Goal: Task Accomplishment & Management: Complete application form

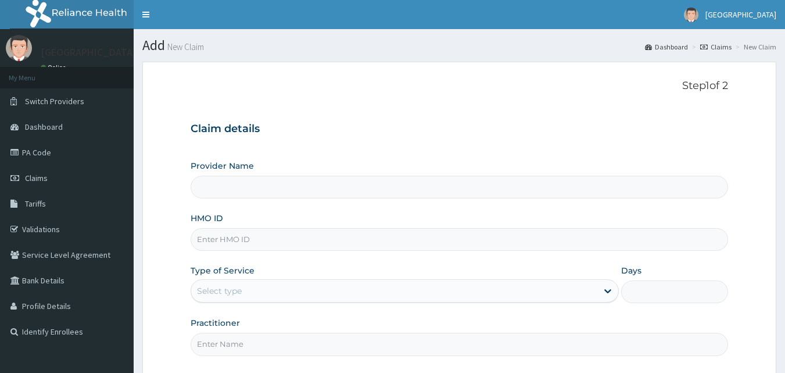
click at [271, 244] on input "HMO ID" at bounding box center [460, 239] width 538 height 23
paste input "TIP/10011/A"
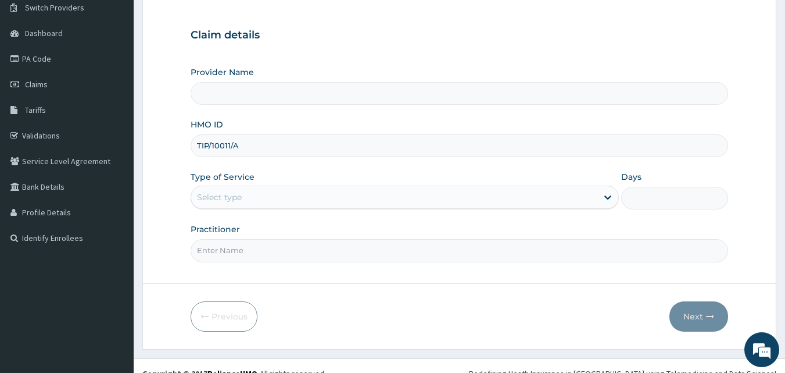
scroll to position [109, 0]
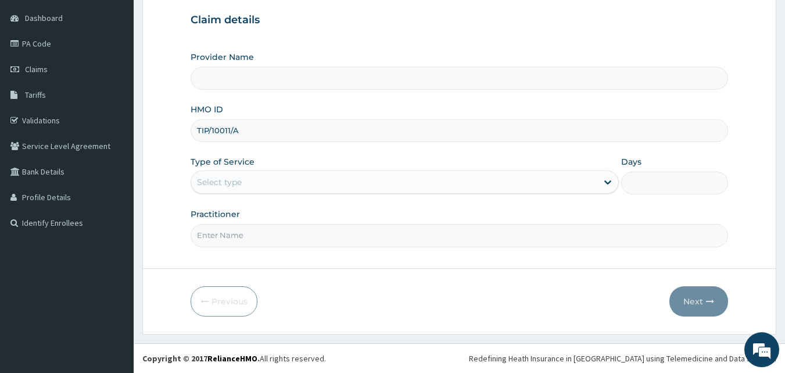
type input "TIP/10011/A"
click at [246, 184] on div "Select type" at bounding box center [394, 182] width 406 height 19
click at [266, 191] on div "Select type" at bounding box center [394, 182] width 406 height 19
click at [224, 179] on div "Select type" at bounding box center [219, 182] width 45 height 12
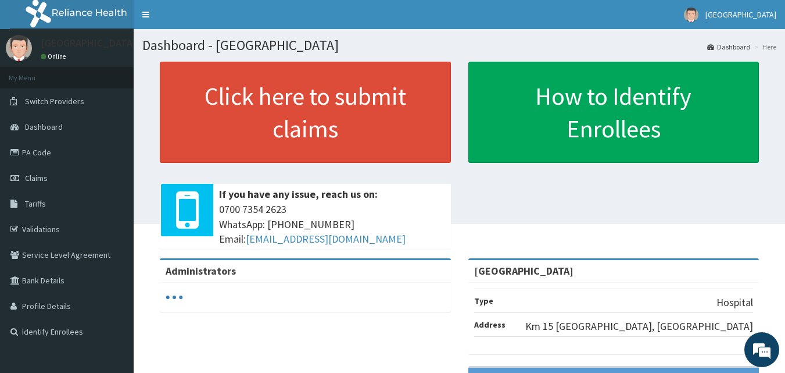
drag, startPoint x: 167, startPoint y: 216, endPoint x: 793, endPoint y: 176, distance: 627.3
click at [178, 212] on span at bounding box center [187, 210] width 52 height 52
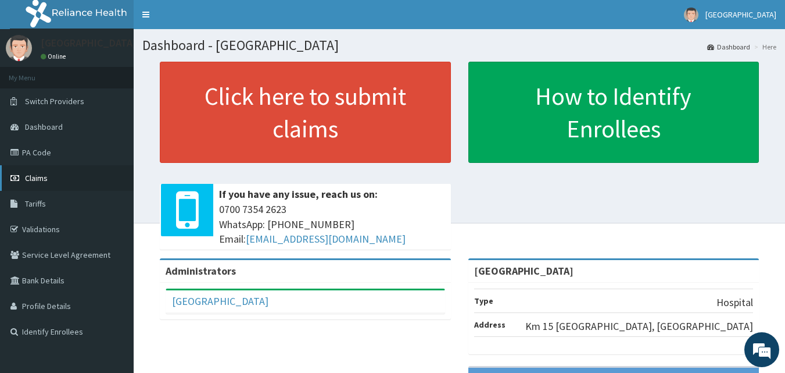
click at [50, 177] on link "Claims" at bounding box center [67, 178] width 134 height 26
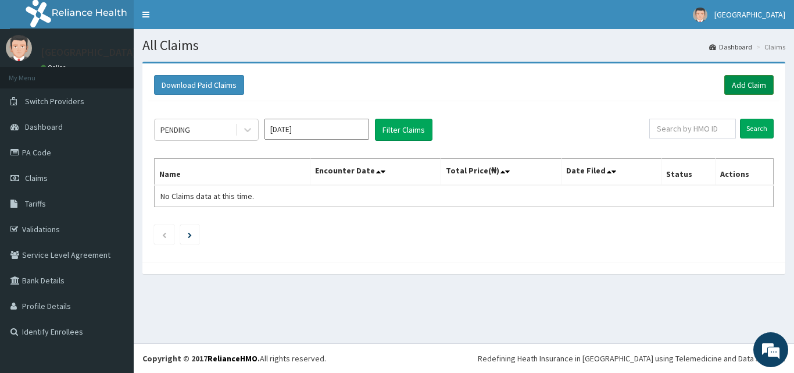
click at [745, 82] on link "Add Claim" at bounding box center [748, 85] width 49 height 20
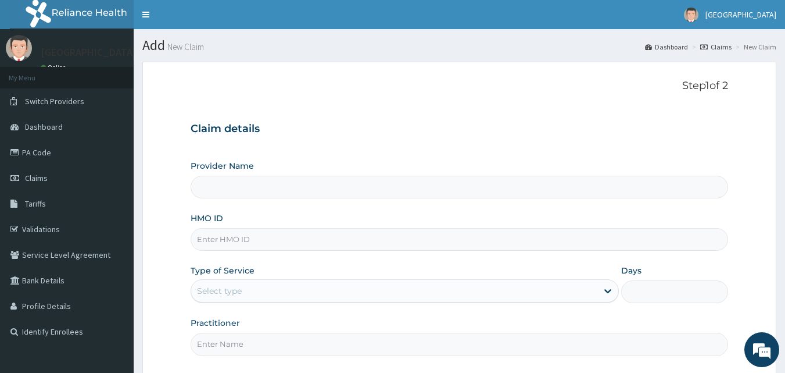
type input "[GEOGRAPHIC_DATA]"
click at [301, 235] on input "HMO ID" at bounding box center [460, 239] width 538 height 23
paste input "TIP/10011/A"
type input "TIP/10011/A"
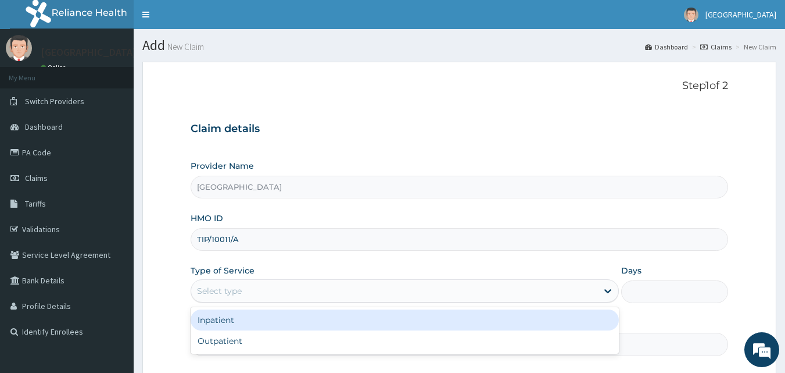
click at [214, 294] on div "Select type" at bounding box center [219, 291] width 45 height 12
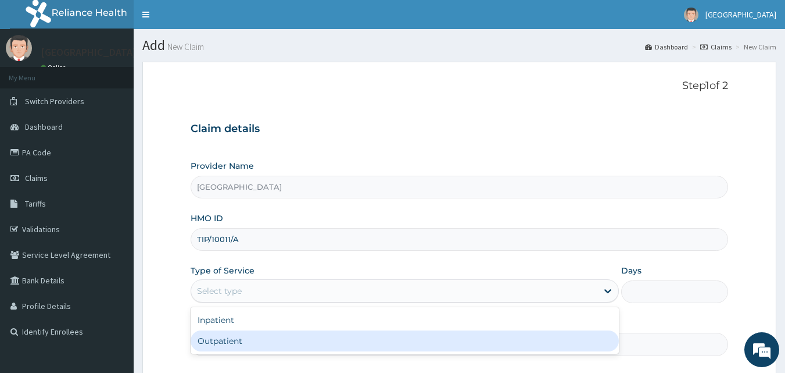
click at [227, 332] on div "Outpatient" at bounding box center [405, 340] width 428 height 21
type input "1"
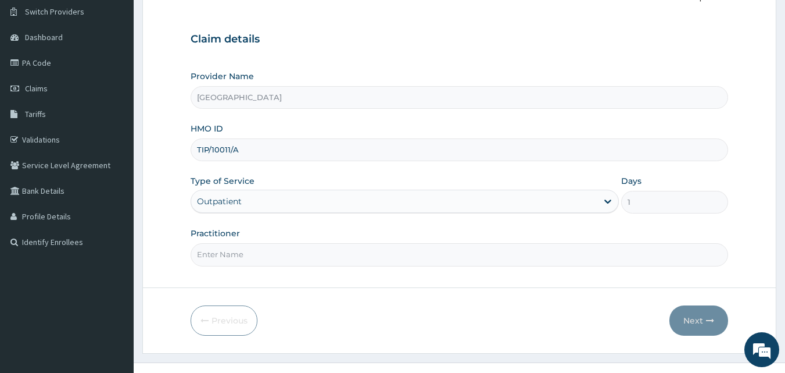
scroll to position [109, 0]
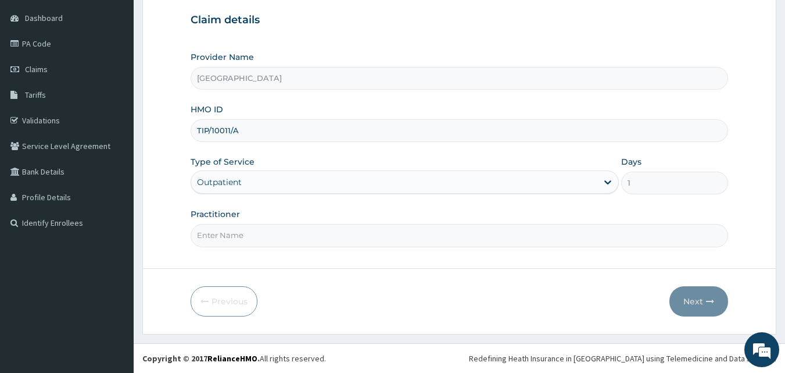
click at [230, 235] on input "Practitioner" at bounding box center [460, 235] width 538 height 23
type input "DR ALBERTO"
click at [706, 309] on button "Next" at bounding box center [699, 301] width 59 height 30
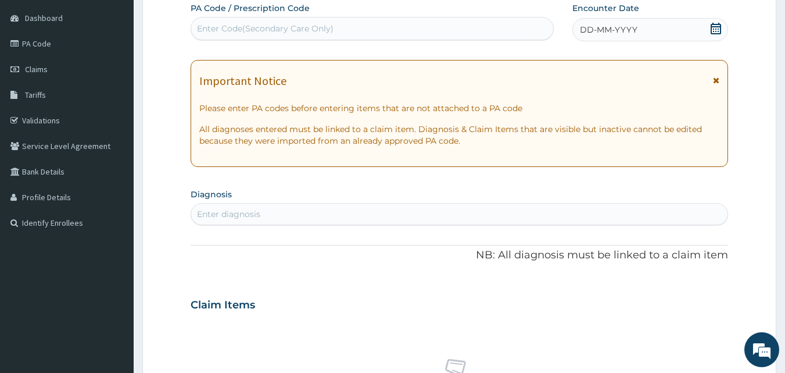
click at [716, 30] on icon at bounding box center [716, 29] width 12 height 12
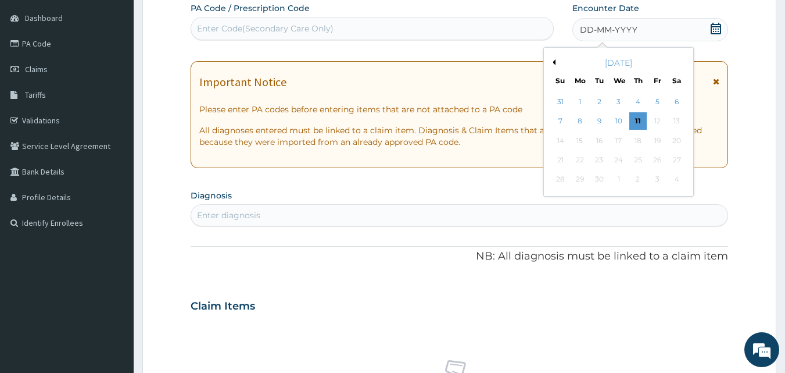
click at [556, 65] on div "September 2025" at bounding box center [619, 63] width 140 height 12
click at [553, 62] on button "Previous Month" at bounding box center [553, 62] width 6 height 6
click at [680, 164] on div "23" at bounding box center [676, 159] width 17 height 17
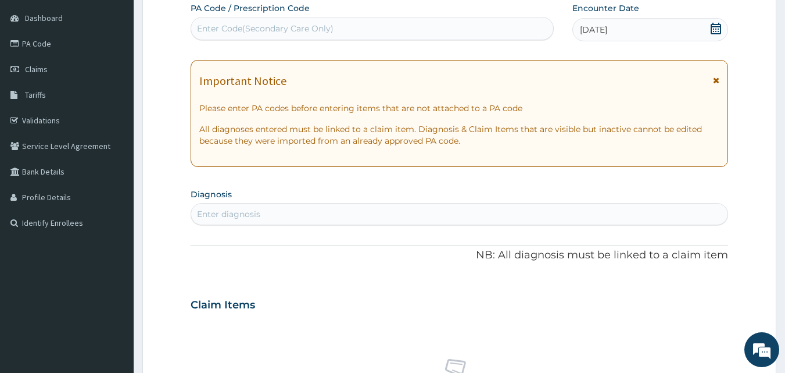
click at [306, 211] on div "Enter diagnosis" at bounding box center [459, 214] width 537 height 19
type input "MALARIA"
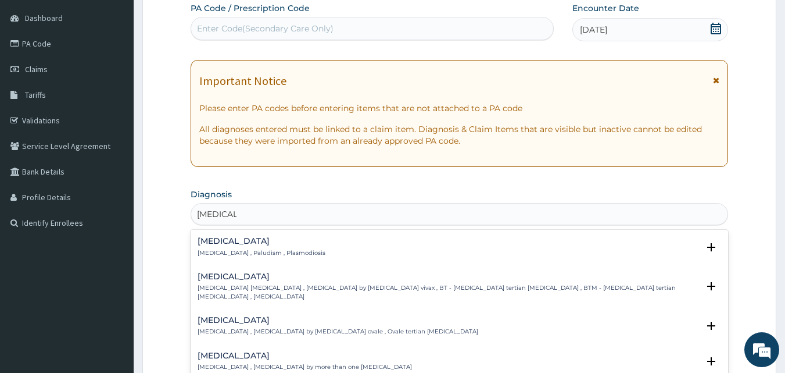
click at [220, 250] on p "Malaria , Paludism , Plasmodiosis" at bounding box center [262, 253] width 128 height 8
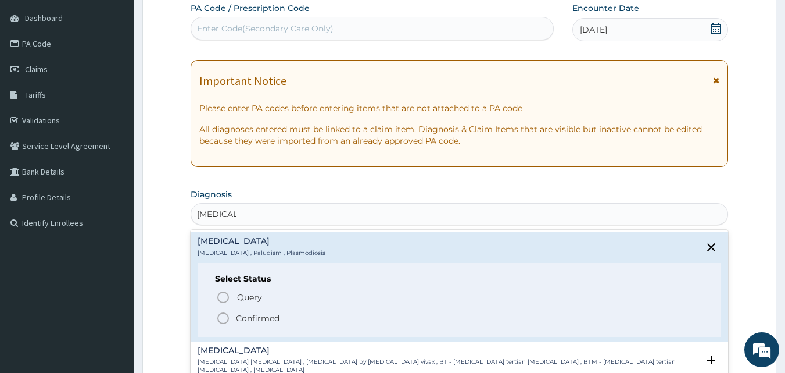
click at [249, 319] on p "Confirmed" at bounding box center [258, 318] width 44 height 12
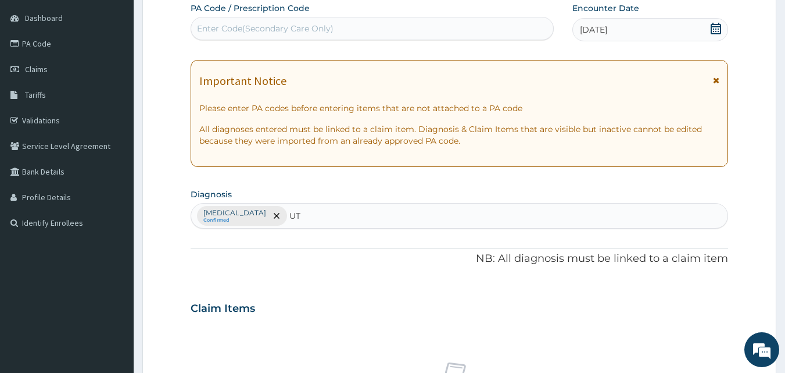
type input "UTI"
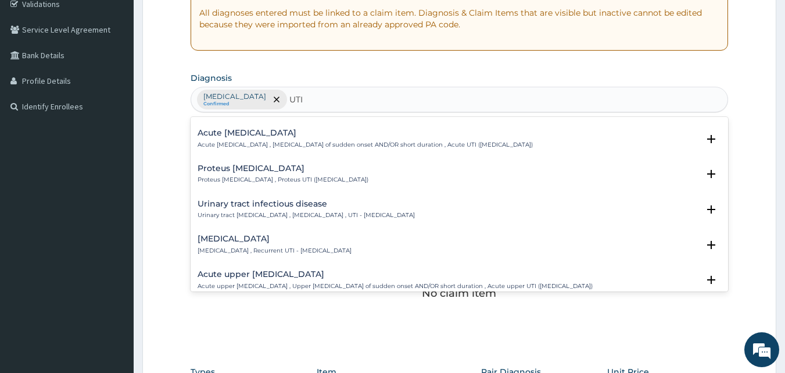
scroll to position [70, 0]
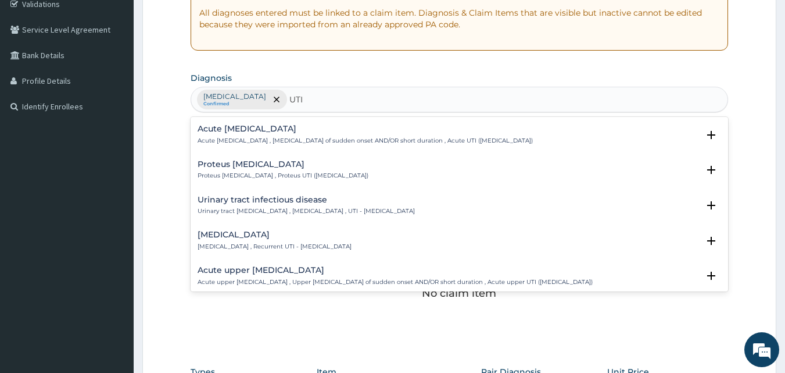
click at [257, 201] on h4 "Urinary tract infectious disease" at bounding box center [306, 199] width 217 height 9
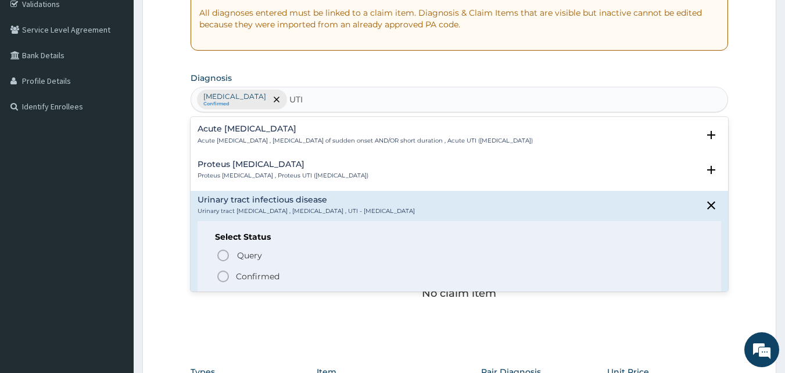
click at [267, 277] on p "Confirmed" at bounding box center [258, 276] width 44 height 12
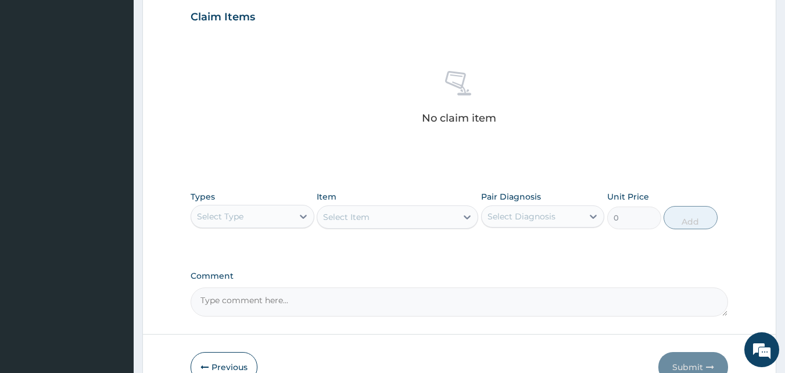
scroll to position [423, 0]
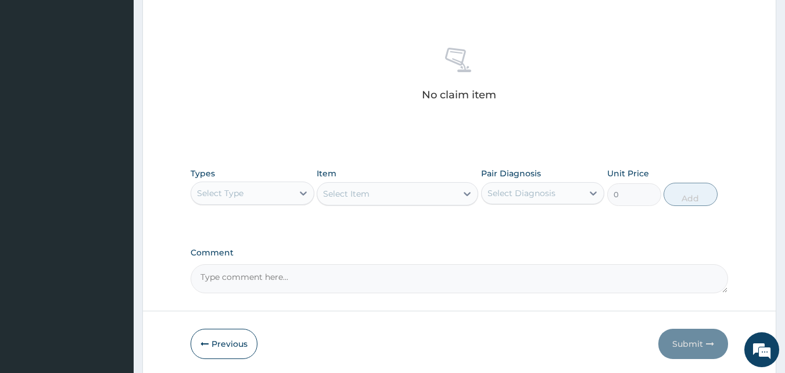
click at [234, 196] on div "Select Type" at bounding box center [220, 193] width 47 height 12
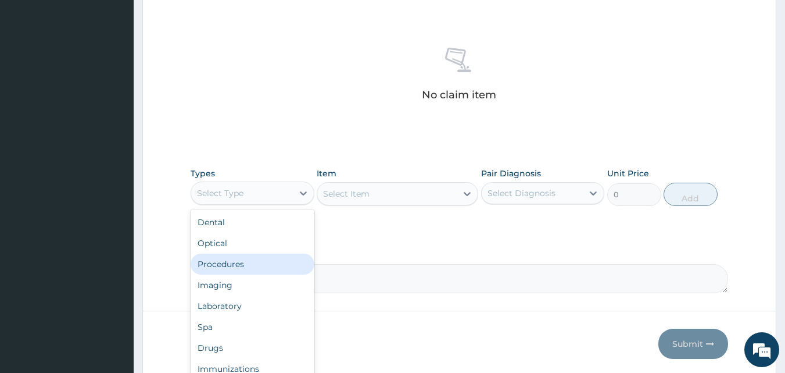
click at [248, 262] on div "Procedures" at bounding box center [253, 263] width 124 height 21
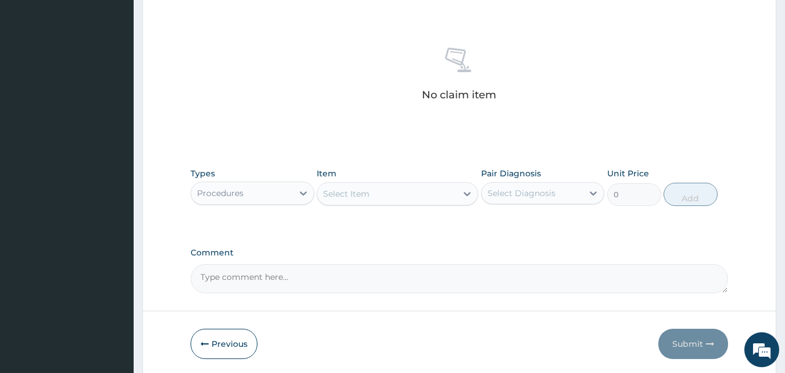
click at [415, 188] on div "Select Item" at bounding box center [387, 193] width 140 height 19
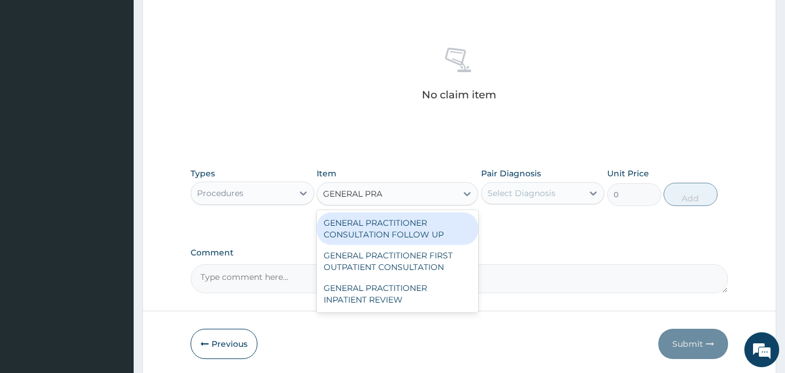
type input "GENERAL PRAC"
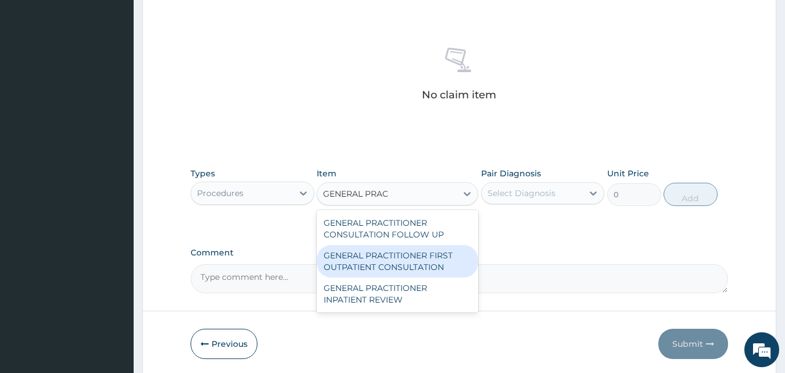
click at [420, 264] on div "GENERAL PRACTITIONER FIRST OUTPATIENT CONSULTATION" at bounding box center [398, 261] width 162 height 33
type input "3750"
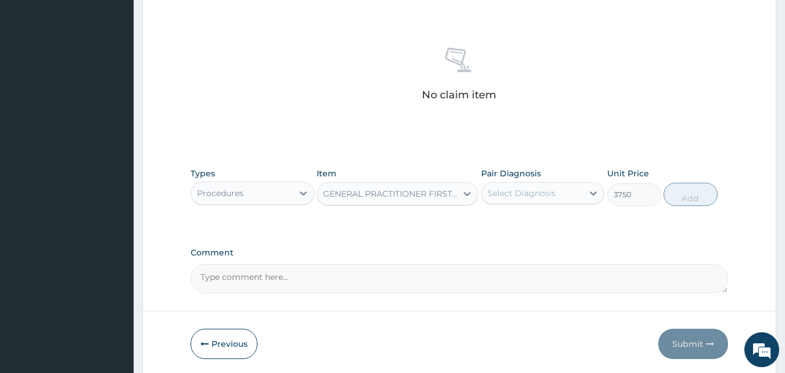
click at [560, 190] on div "Select Diagnosis" at bounding box center [533, 193] width 102 height 19
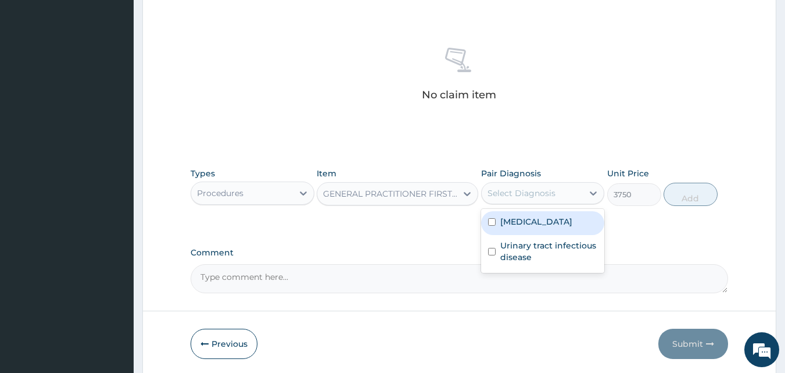
click at [545, 228] on div "Malaria" at bounding box center [543, 223] width 124 height 24
checkbox input "true"
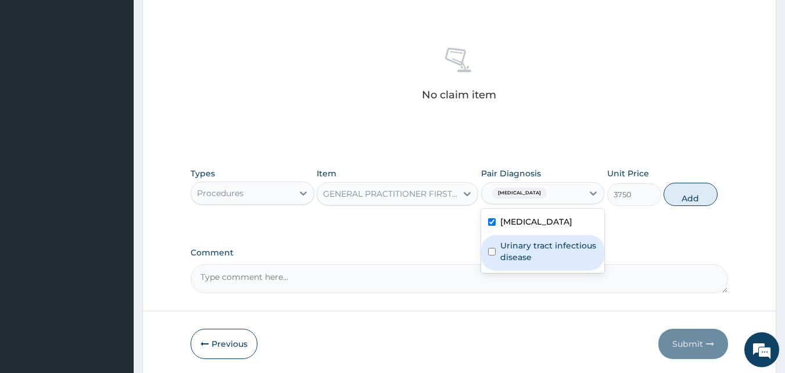
click at [541, 256] on label "Urinary tract infectious disease" at bounding box center [549, 250] width 98 height 23
checkbox input "true"
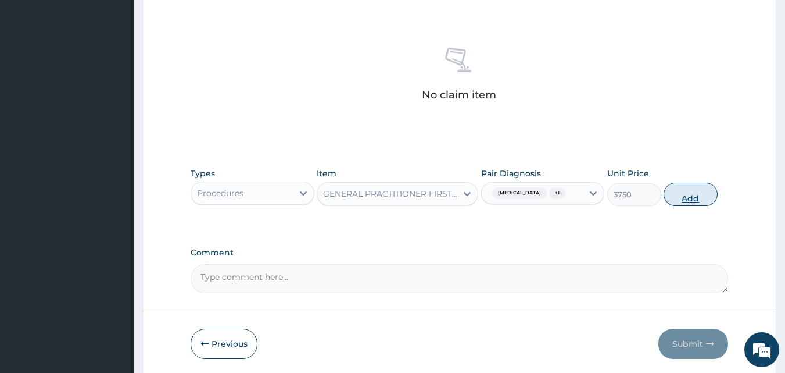
click at [695, 191] on button "Add" at bounding box center [691, 194] width 54 height 23
type input "0"
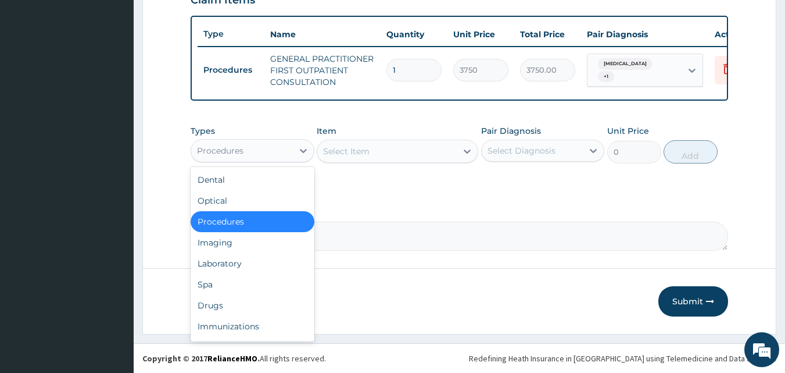
click at [270, 155] on div "Procedures" at bounding box center [242, 150] width 102 height 19
click at [264, 261] on div "Laboratory" at bounding box center [253, 263] width 124 height 21
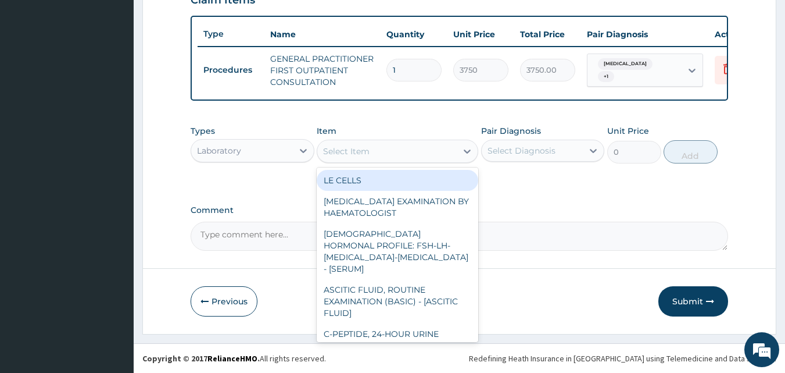
click at [356, 156] on div "Select Item" at bounding box center [346, 151] width 47 height 12
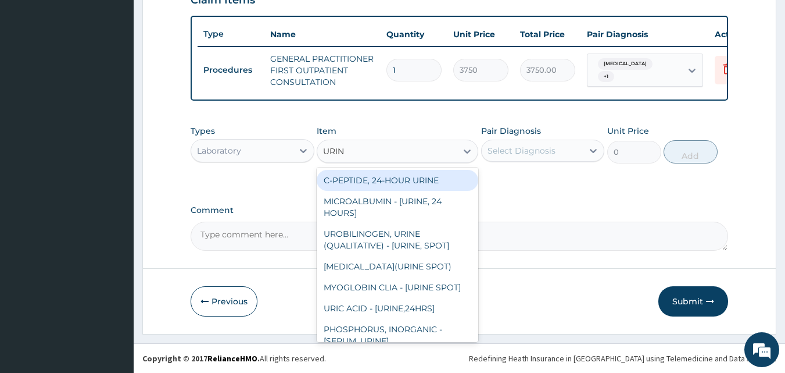
type input "URINA"
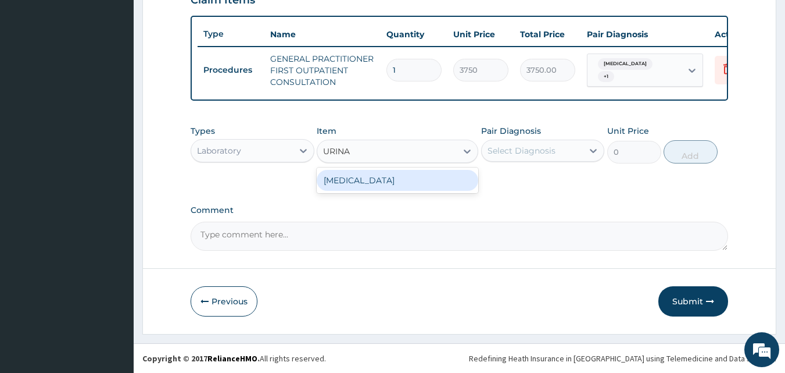
click at [349, 182] on div "URINALYSIS" at bounding box center [398, 180] width 162 height 21
type input "2187.5"
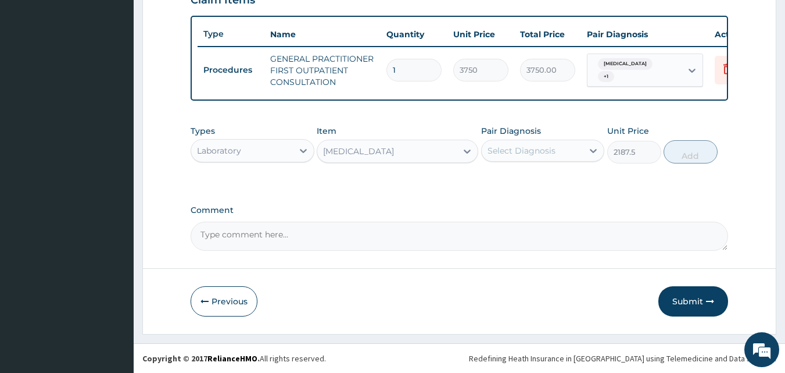
click at [525, 159] on div "Select Diagnosis" at bounding box center [533, 150] width 102 height 19
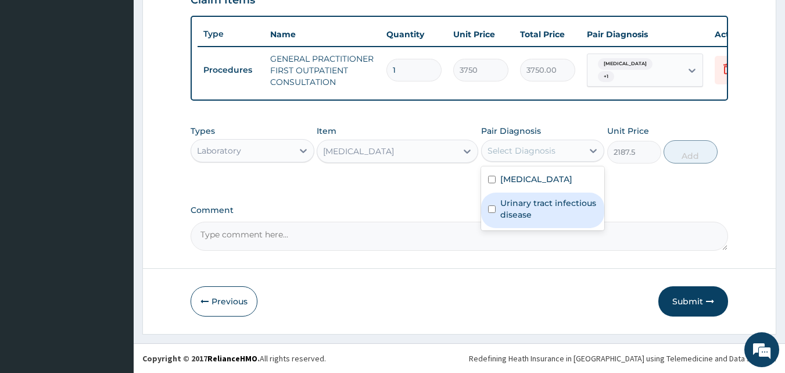
click at [535, 204] on label "Urinary tract infectious disease" at bounding box center [549, 208] width 98 height 23
checkbox input "true"
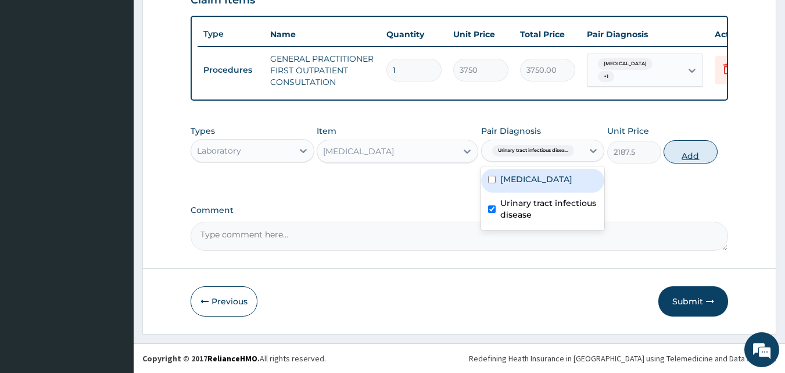
click at [707, 152] on button "Add" at bounding box center [691, 151] width 54 height 23
type input "0"
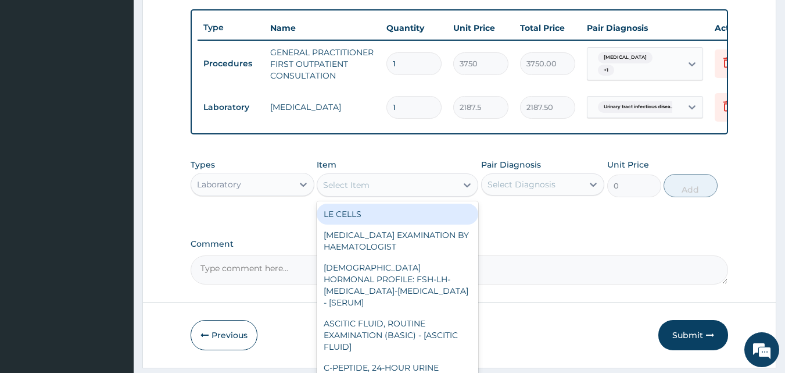
click at [370, 192] on div "Select Item" at bounding box center [387, 185] width 140 height 19
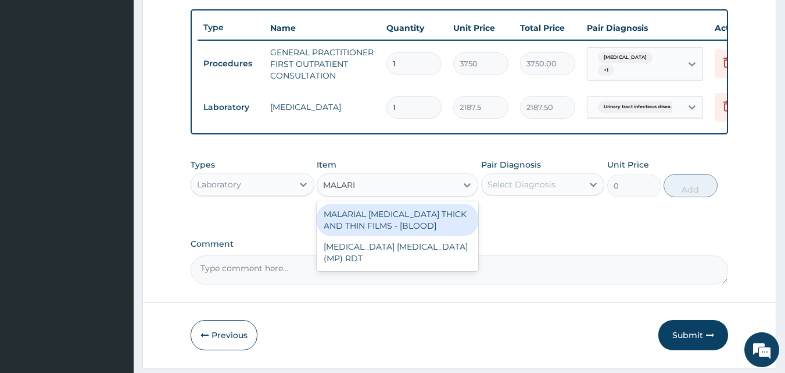
type input "MALARIA"
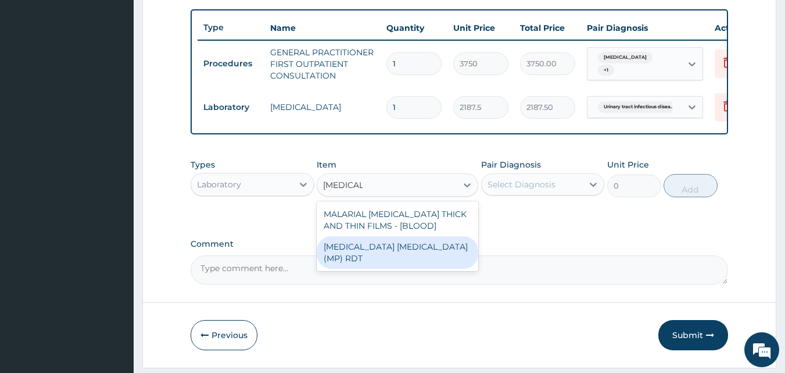
click at [449, 259] on div "MALARIA PARASITE (MP) RDT" at bounding box center [398, 252] width 162 height 33
type input "2000"
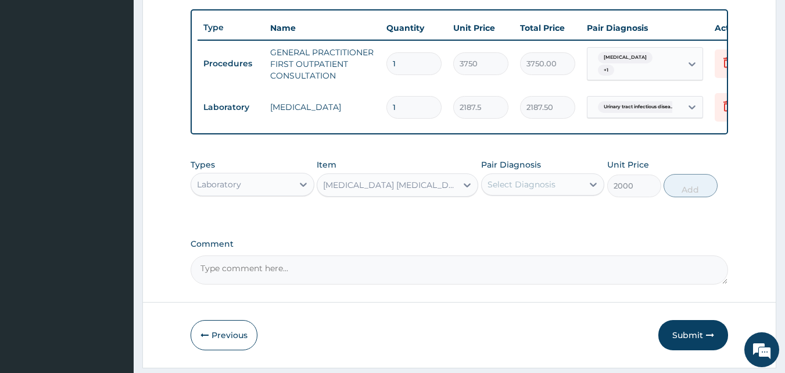
click at [533, 187] on div "Select Diagnosis" at bounding box center [522, 184] width 68 height 12
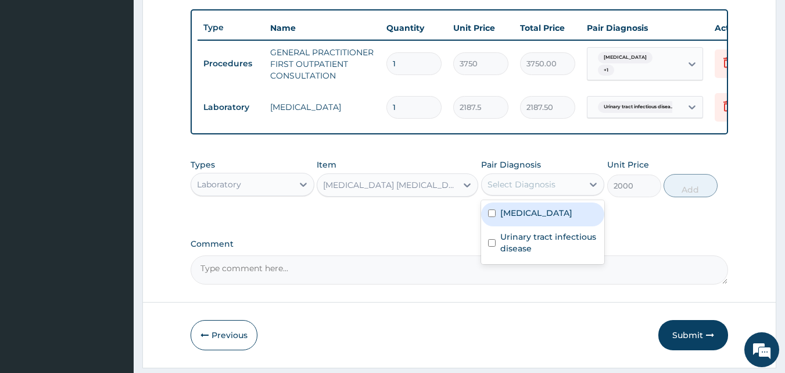
click at [526, 226] on div "Malaria" at bounding box center [543, 214] width 124 height 24
checkbox input "true"
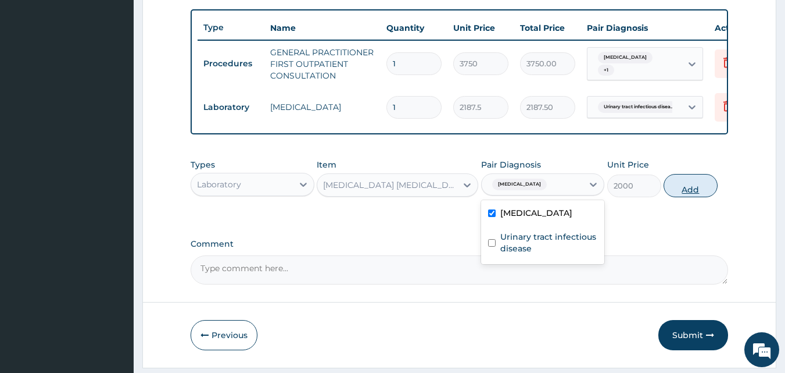
click at [679, 197] on button "Add" at bounding box center [691, 185] width 54 height 23
type input "0"
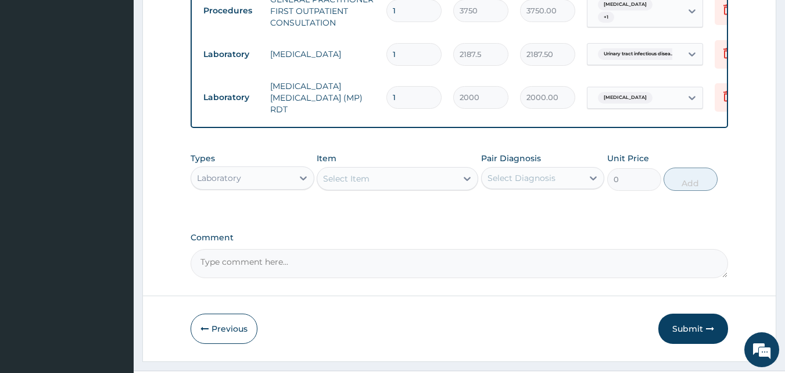
scroll to position [506, 0]
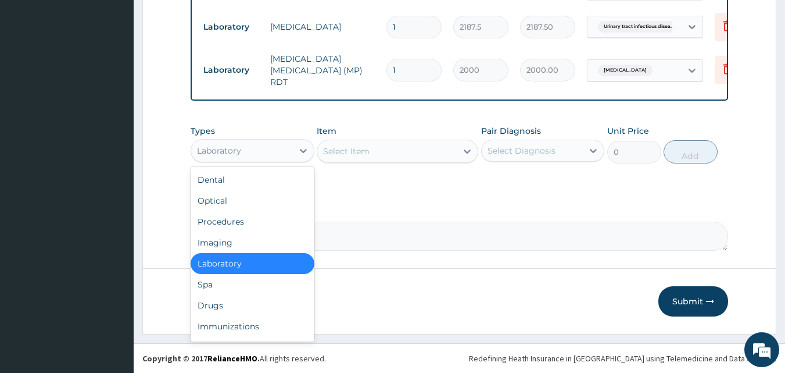
click at [266, 149] on div "Laboratory" at bounding box center [242, 150] width 102 height 19
click at [228, 301] on div "Drugs" at bounding box center [253, 305] width 124 height 21
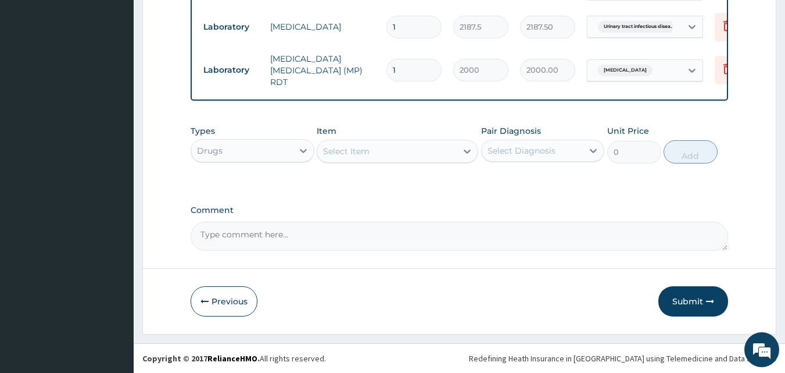
click at [374, 151] on div "Select Item" at bounding box center [387, 151] width 140 height 19
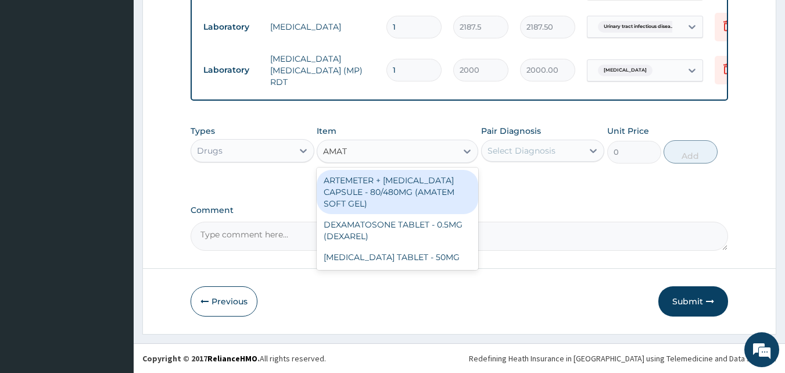
type input "AMATE"
click at [373, 180] on div "ARTEMETER + LUMEFANTRINE CAPSULE - 80/480MG (AMATEM SOFT GEL)" at bounding box center [398, 192] width 162 height 44
type input "420"
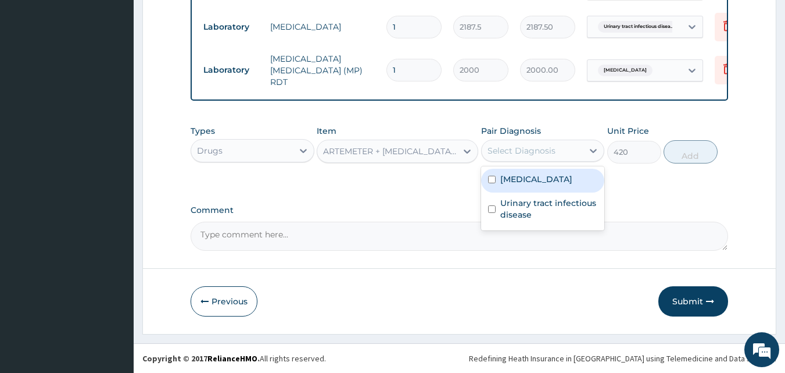
click at [571, 153] on div "Select Diagnosis" at bounding box center [533, 150] width 102 height 19
click at [532, 180] on div "Malaria" at bounding box center [543, 181] width 124 height 24
checkbox input "true"
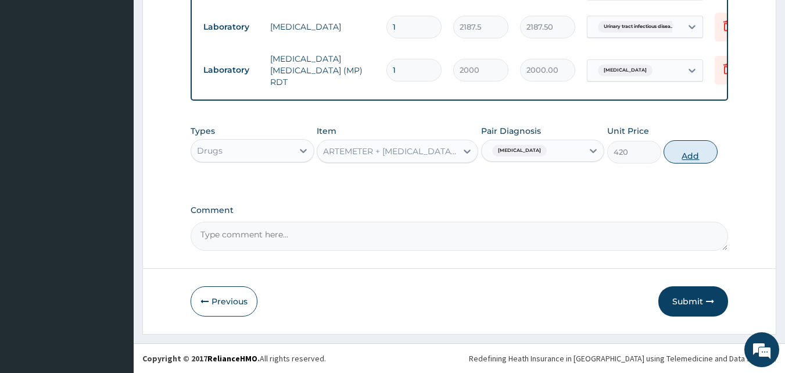
click at [689, 141] on button "Add" at bounding box center [691, 151] width 54 height 23
type input "0"
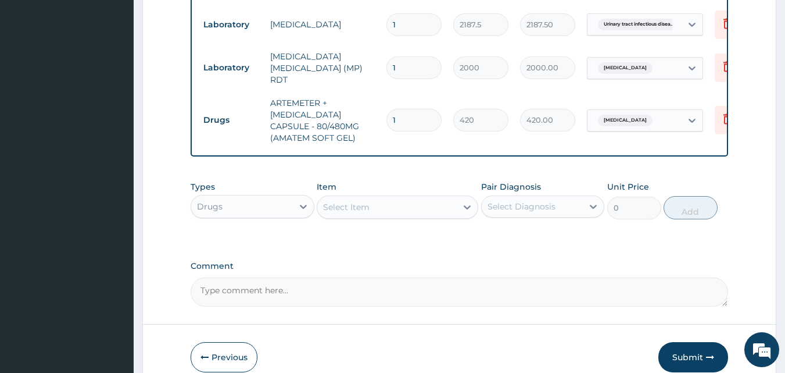
type input "0.00"
type input "6"
type input "2520.00"
type input "6"
click at [439, 213] on div "Select Item" at bounding box center [387, 207] width 140 height 19
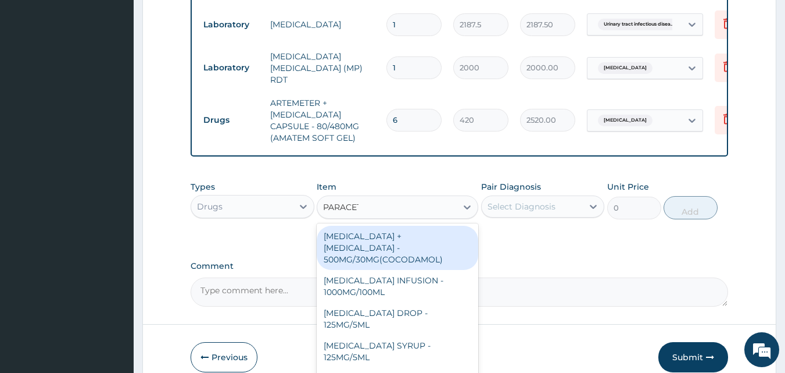
type input "PARACETA"
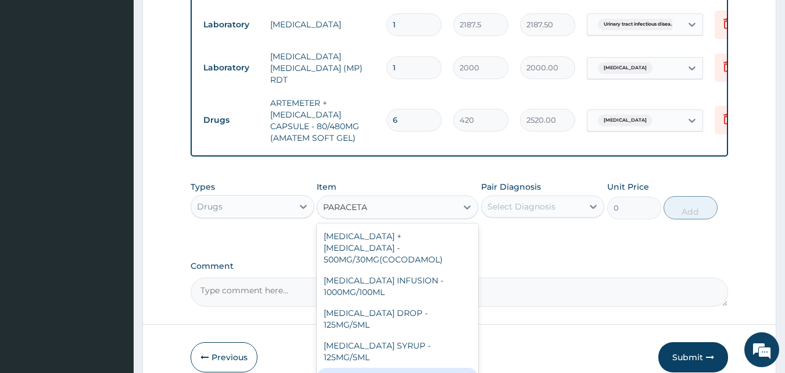
click at [438, 367] on div "PARACETAMOL TABLET - 500MG" at bounding box center [398, 377] width 162 height 21
type input "33.599999999999994"
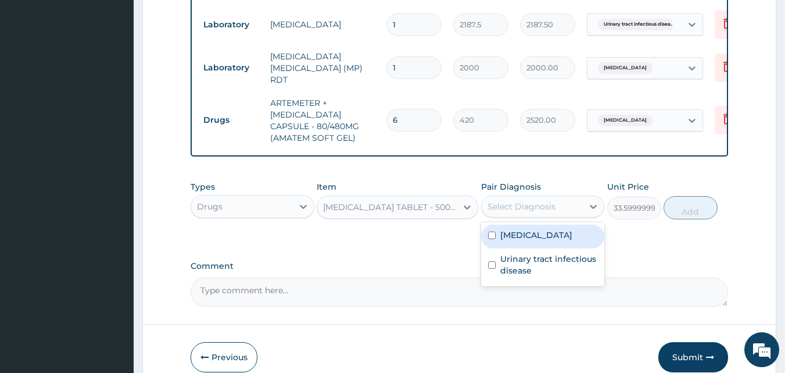
click at [566, 208] on div "Select Diagnosis" at bounding box center [533, 206] width 102 height 19
click at [552, 241] on div "Malaria" at bounding box center [543, 236] width 124 height 24
checkbox input "true"
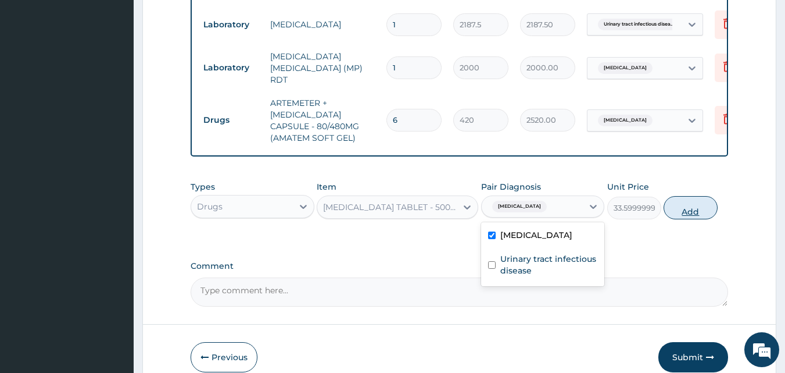
click at [689, 211] on button "Add" at bounding box center [691, 207] width 54 height 23
type input "0"
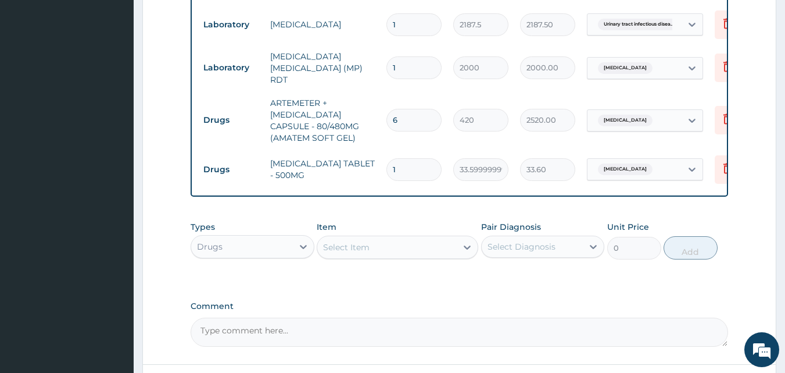
type input "18"
type input "604.80"
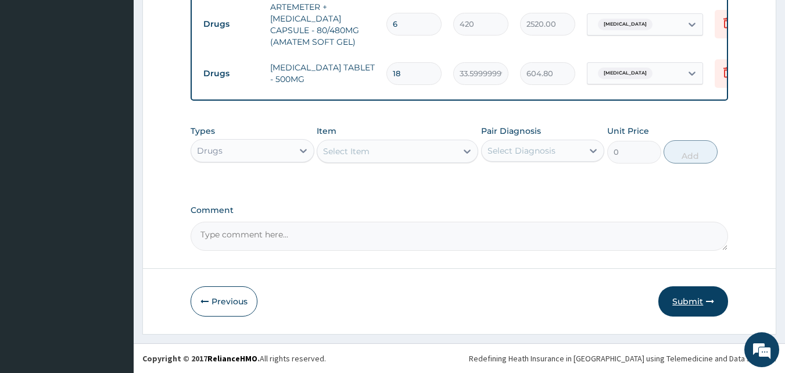
type input "18"
click at [696, 303] on button "Submit" at bounding box center [694, 301] width 70 height 30
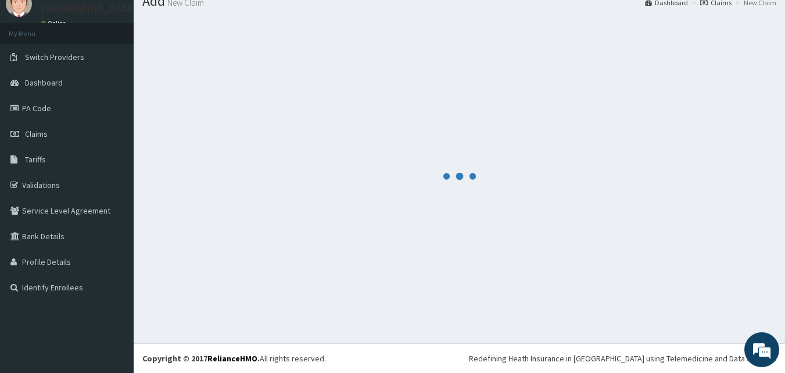
scroll to position [604, 0]
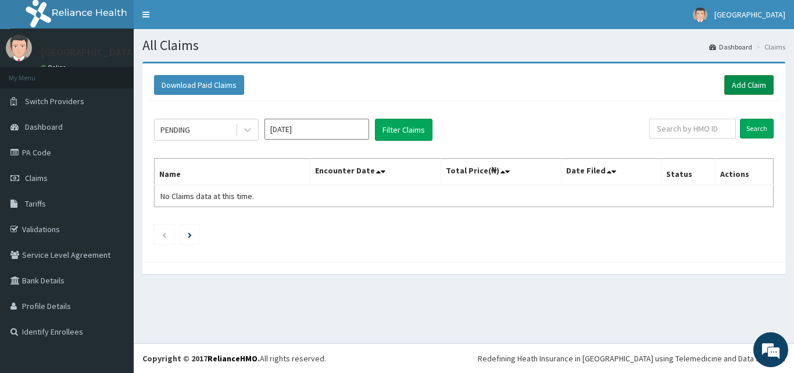
click at [748, 82] on link "Add Claim" at bounding box center [748, 85] width 49 height 20
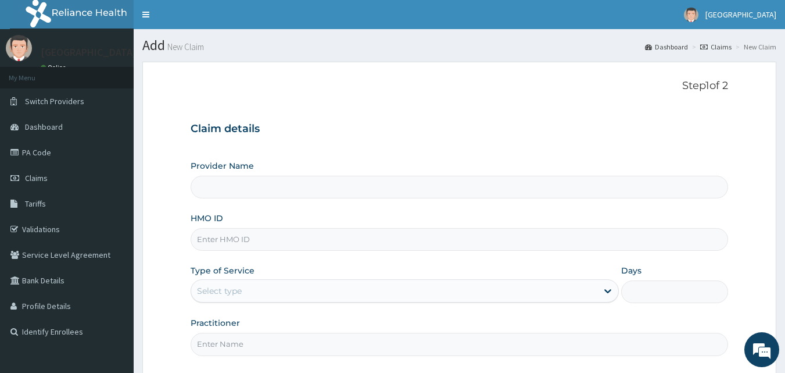
type input "[GEOGRAPHIC_DATA]"
click at [232, 231] on input "HMO ID" at bounding box center [460, 239] width 538 height 23
paste input "SFL/10517/A"
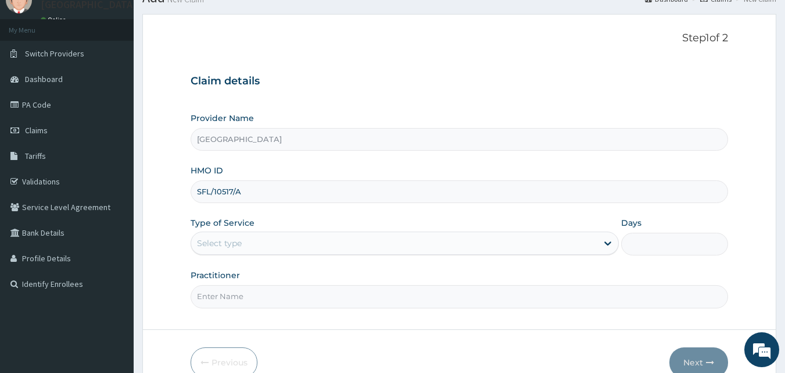
scroll to position [109, 0]
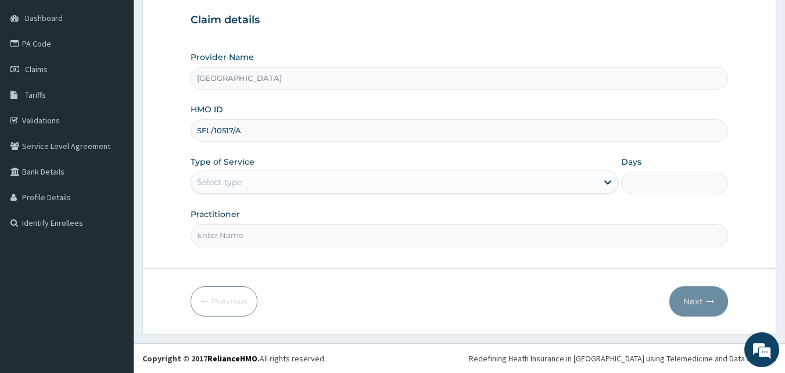
type input "SFL/10517/A"
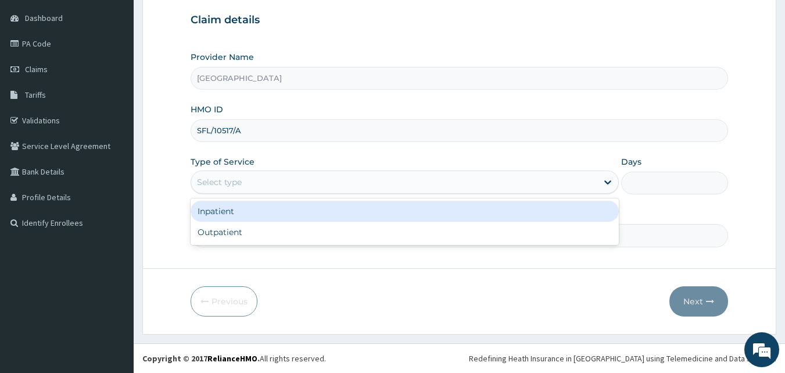
click at [221, 181] on div "Select type" at bounding box center [219, 182] width 45 height 12
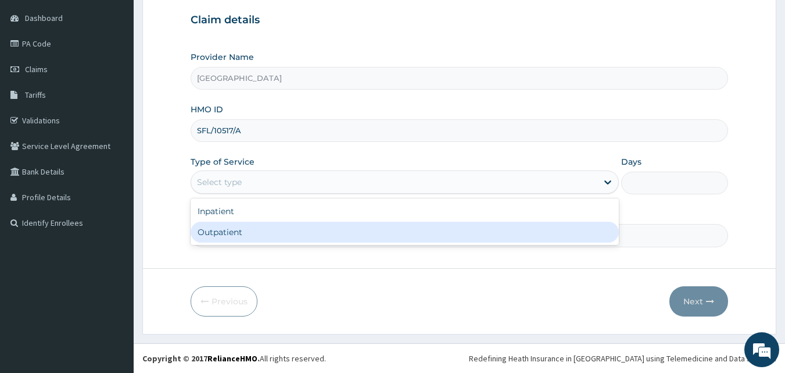
click at [249, 236] on div "Outpatient" at bounding box center [405, 231] width 428 height 21
type input "1"
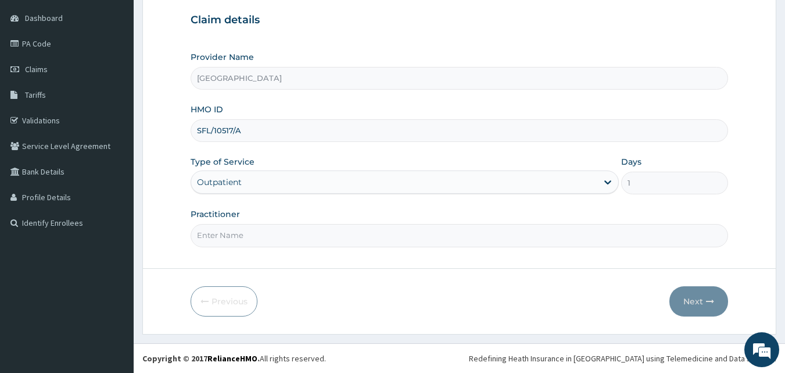
click at [257, 237] on input "Practitioner" at bounding box center [460, 235] width 538 height 23
type input "DR ALBERTO"
click at [691, 303] on button "Next" at bounding box center [699, 301] width 59 height 30
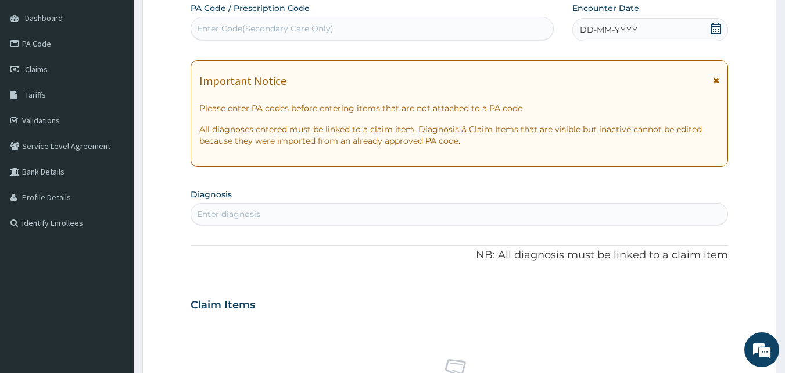
scroll to position [0, 0]
click at [330, 24] on div "Enter Code(Secondary Care Only)" at bounding box center [265, 29] width 137 height 12
paste input "SFL/10517/A"
type input "S"
click at [276, 29] on div "Enter Code(Secondary Care Only)" at bounding box center [265, 29] width 137 height 12
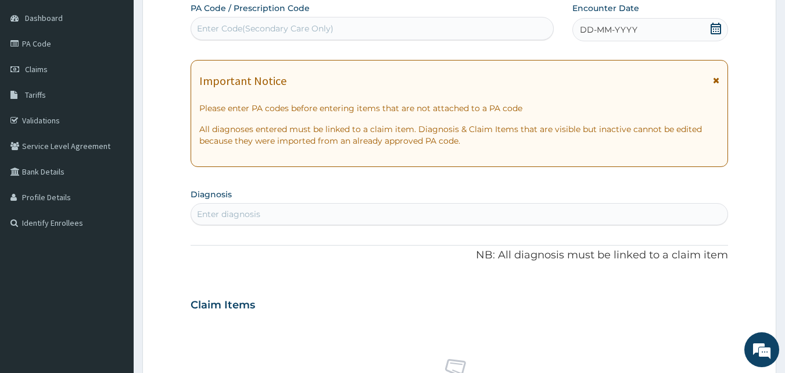
paste input "PA/56EA48"
type input "PA/56EA48"
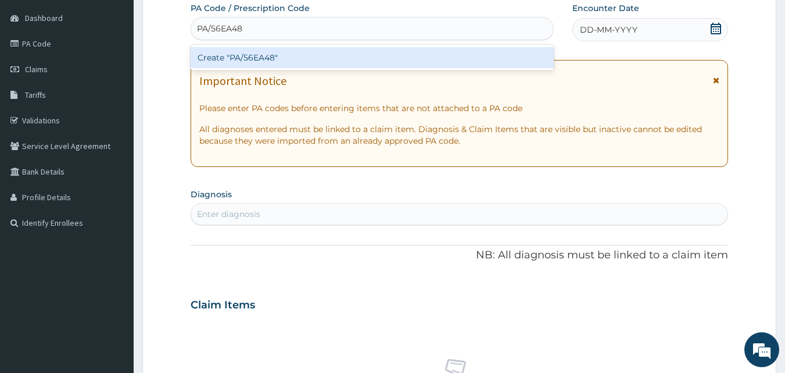
click at [260, 55] on div "Create "PA/56EA48"" at bounding box center [373, 57] width 364 height 21
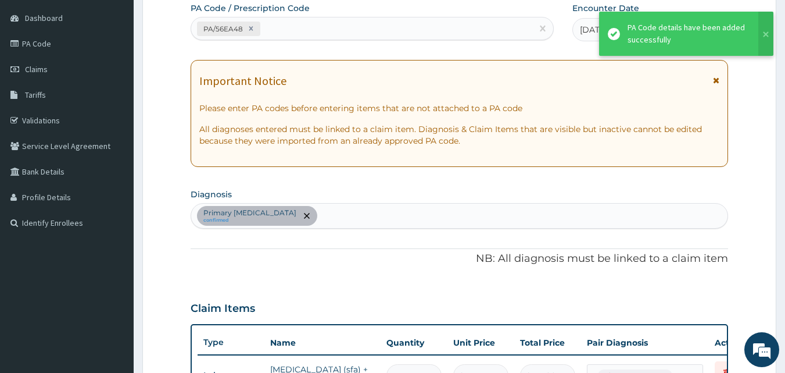
scroll to position [123, 0]
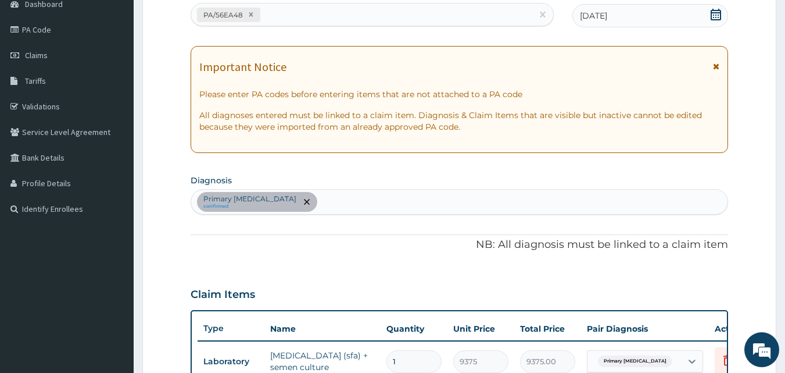
click at [328, 15] on div "PA/56EA48" at bounding box center [362, 14] width 342 height 19
paste input "PA/E8AB52"
type input "PA/E8AB52"
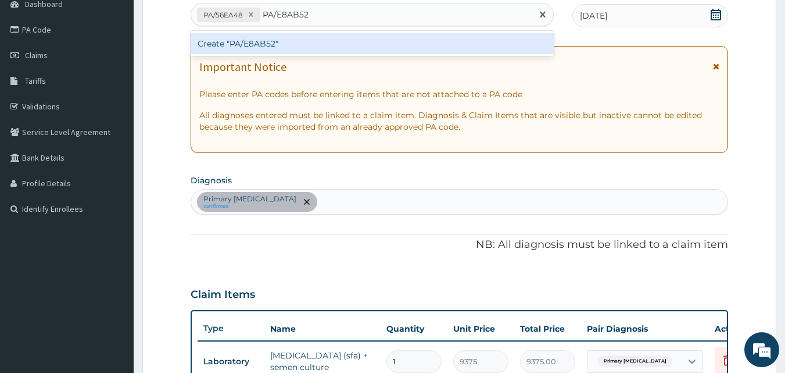
click at [292, 46] on div "Create "PA/E8AB52"" at bounding box center [373, 43] width 364 height 21
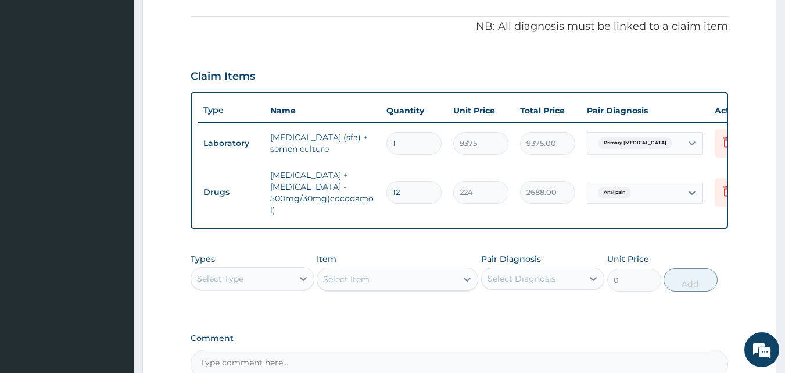
scroll to position [466, 0]
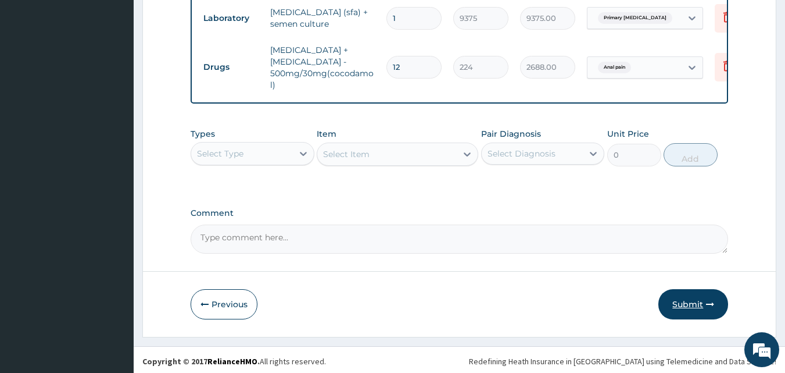
click at [679, 298] on button "Submit" at bounding box center [694, 304] width 70 height 30
